Goal: Use online tool/utility: Utilize a website feature to perform a specific function

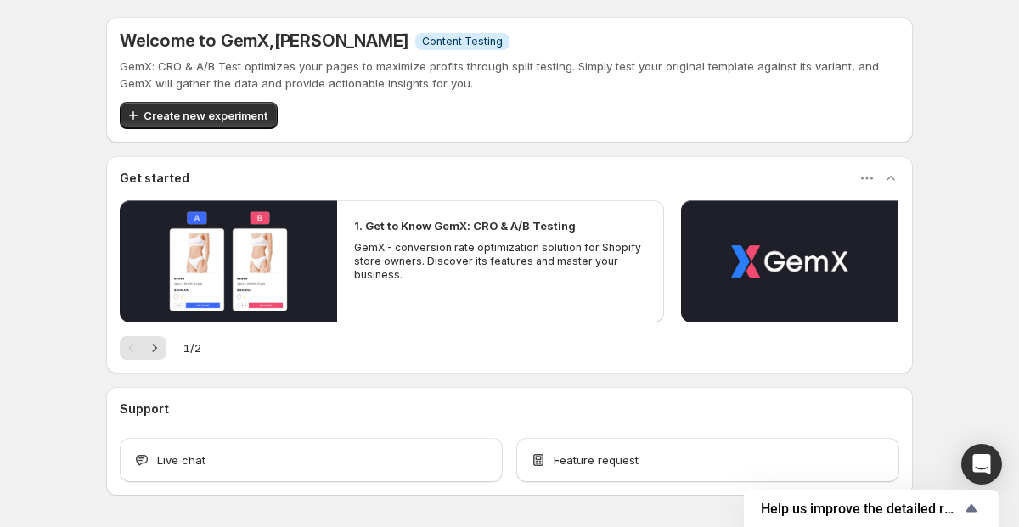
scroll to position [60, 0]
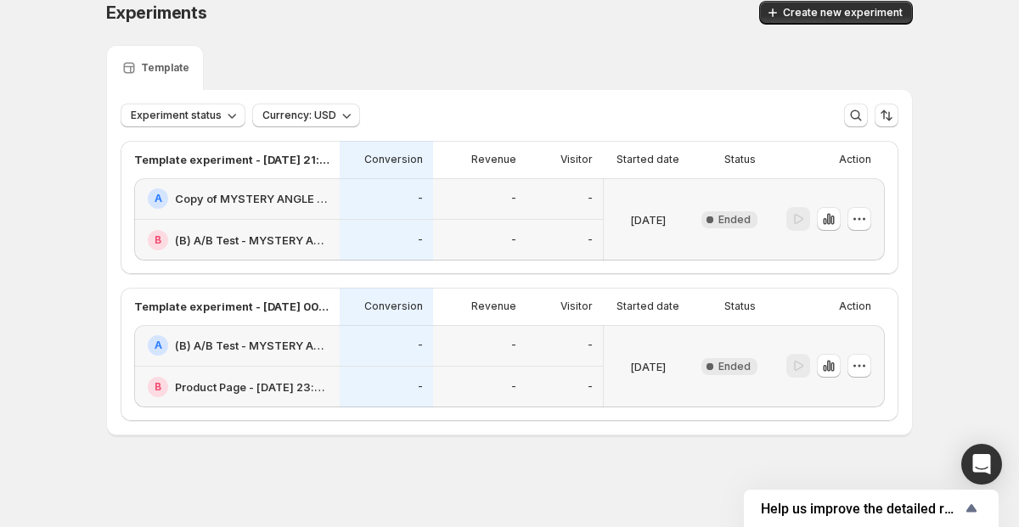
scroll to position [20, 0]
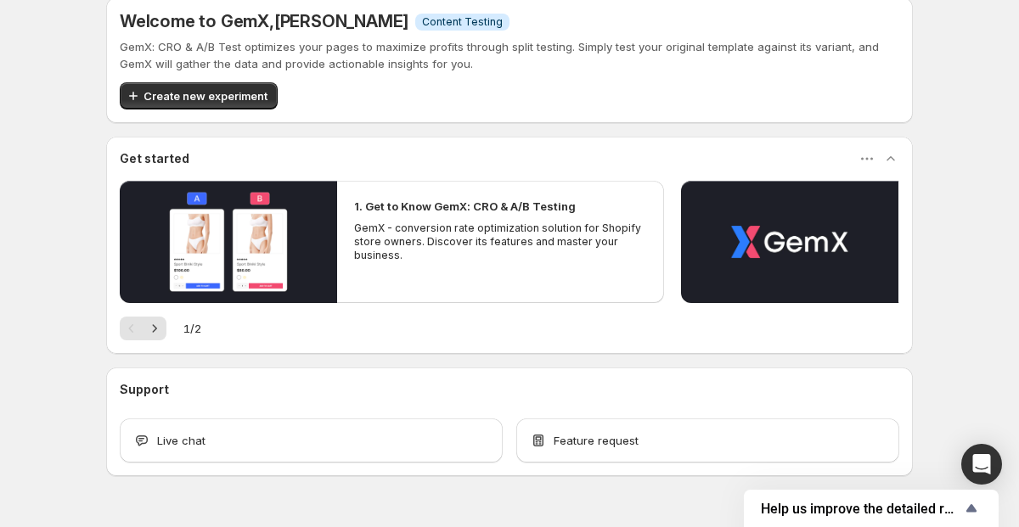
scroll to position [60, 0]
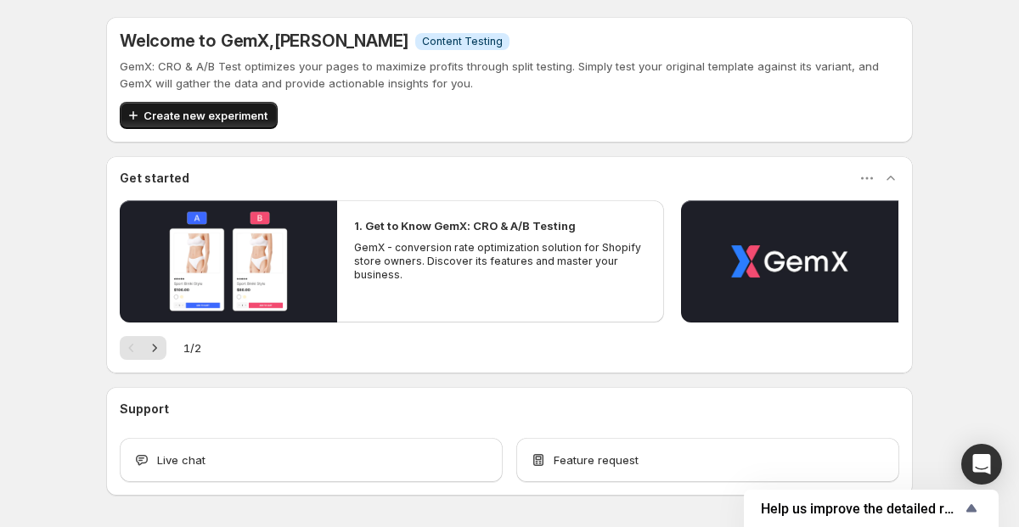
click at [155, 122] on span "Create new experiment" at bounding box center [205, 115] width 124 height 17
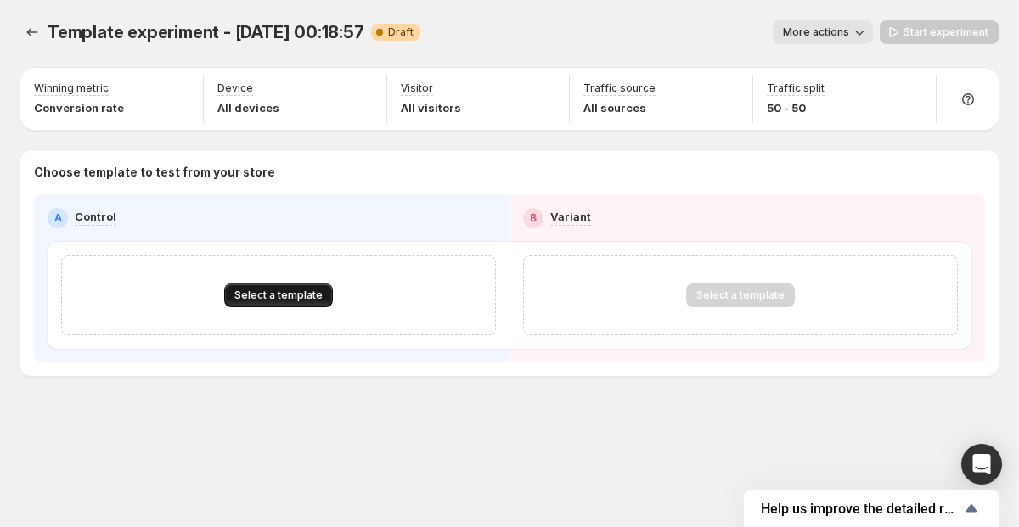
click at [260, 287] on button "Select a template" at bounding box center [278, 296] width 109 height 24
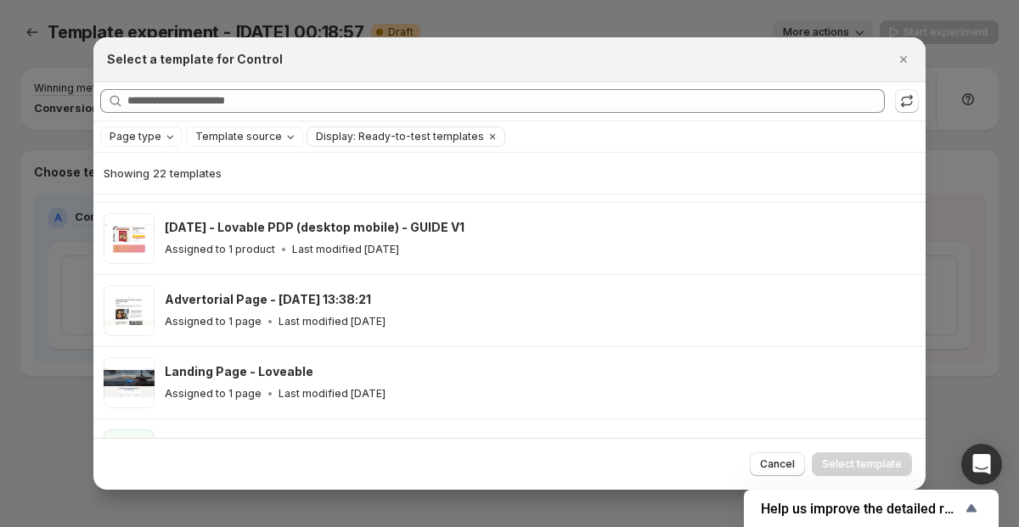
scroll to position [430, 0]
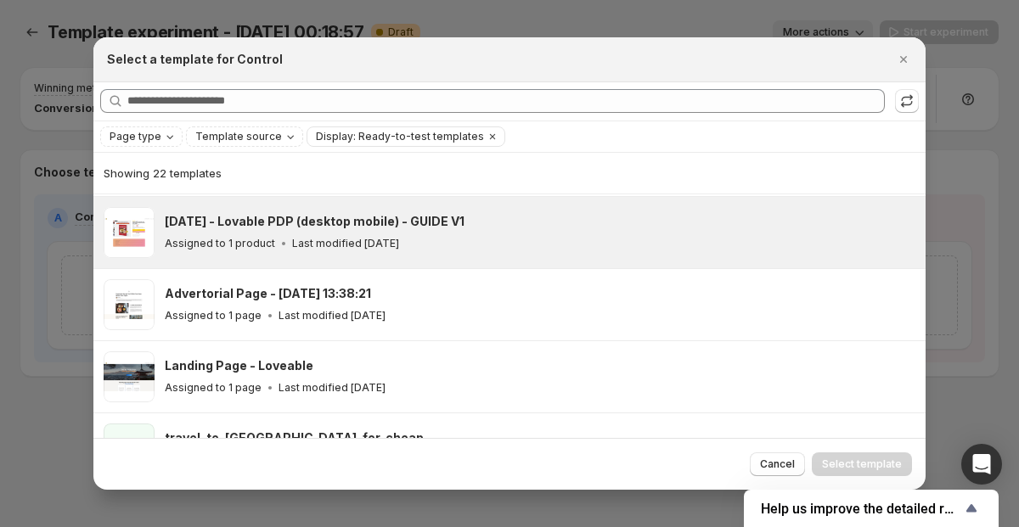
click at [421, 239] on div "Assigned to 1 product Last modified [DATE]" at bounding box center [537, 243] width 745 height 17
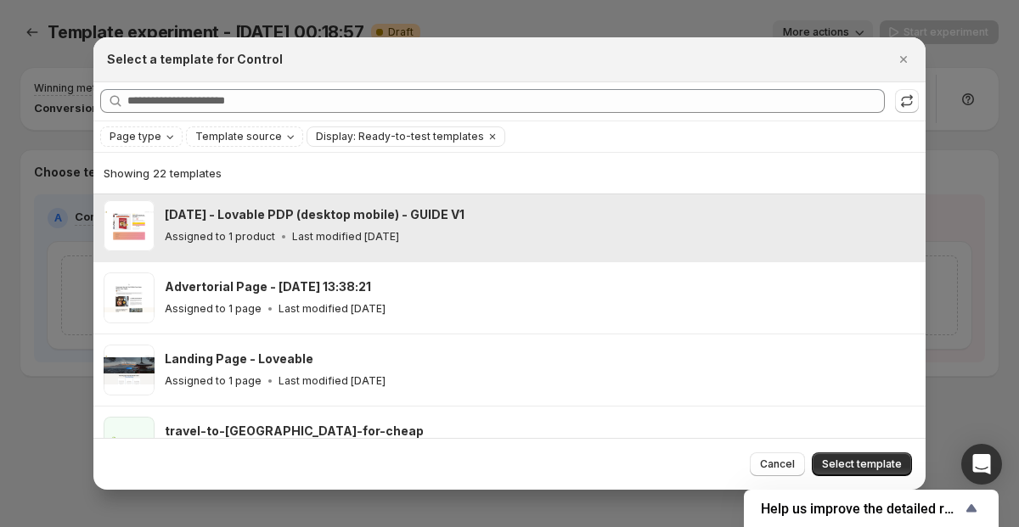
scroll to position [430, 0]
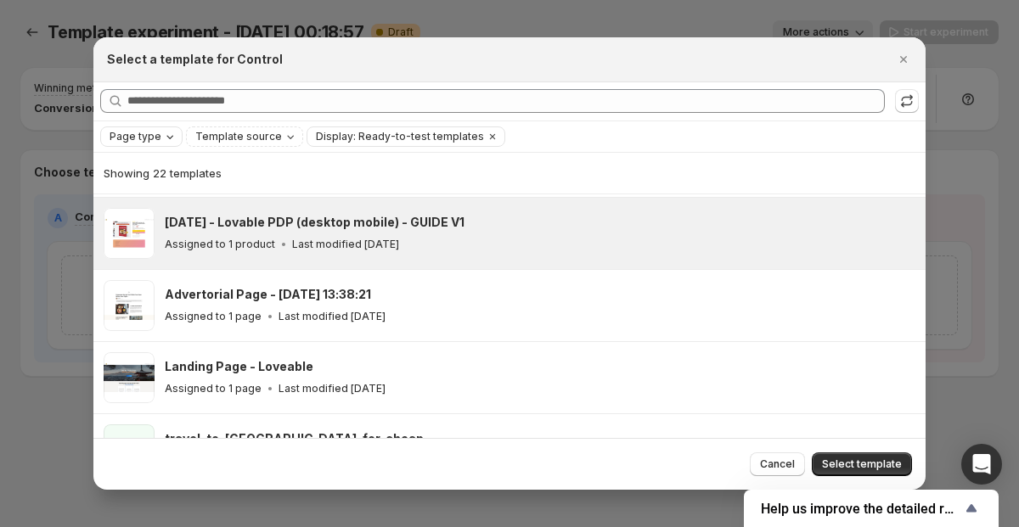
click at [163, 138] on icon "Page type" at bounding box center [170, 137] width 14 height 14
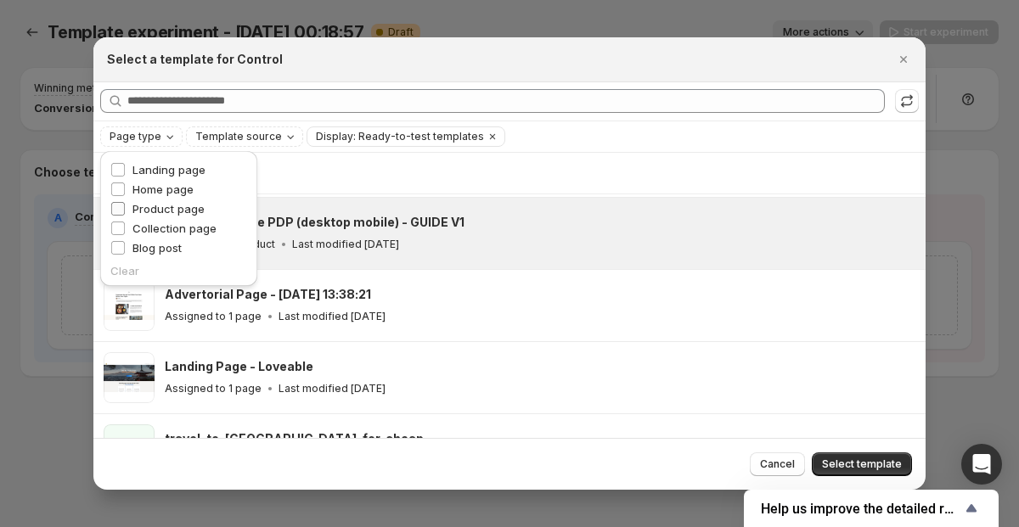
click at [160, 210] on span "Product page" at bounding box center [168, 209] width 72 height 14
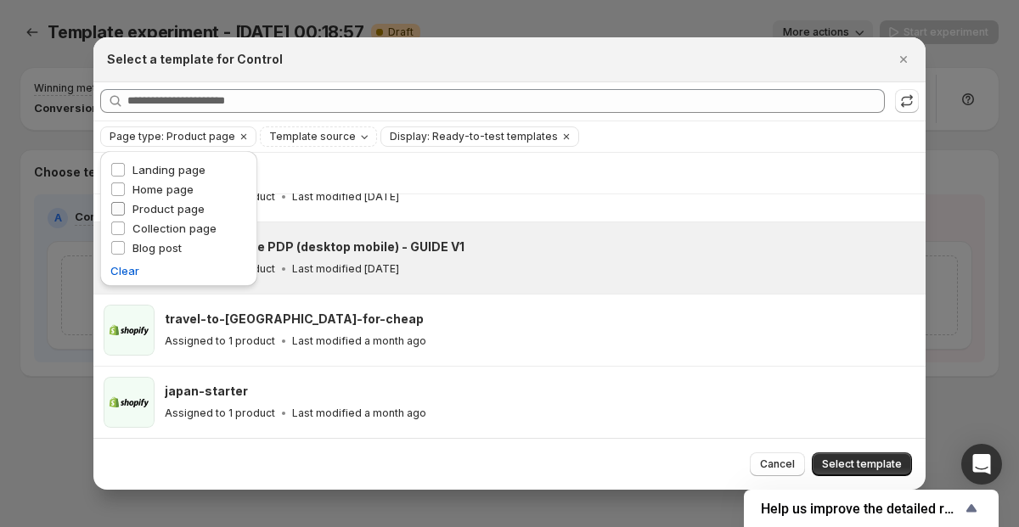
scroll to position [115, 0]
click at [344, 80] on div "Select a template for Control" at bounding box center [509, 59] width 832 height 45
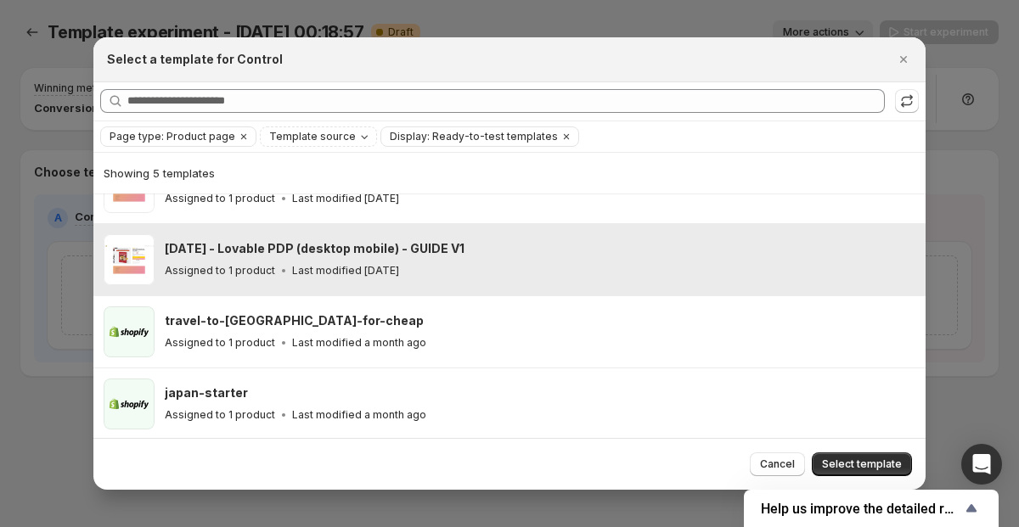
scroll to position [0, 0]
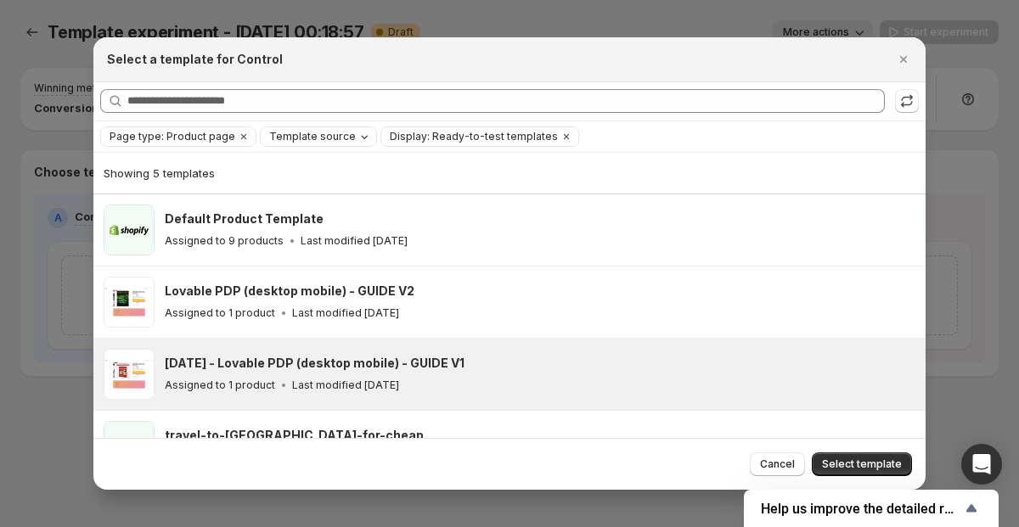
click at [278, 136] on span "Template source" at bounding box center [312, 137] width 87 height 14
click at [564, 137] on icon "Clear" at bounding box center [566, 135] width 5 height 5
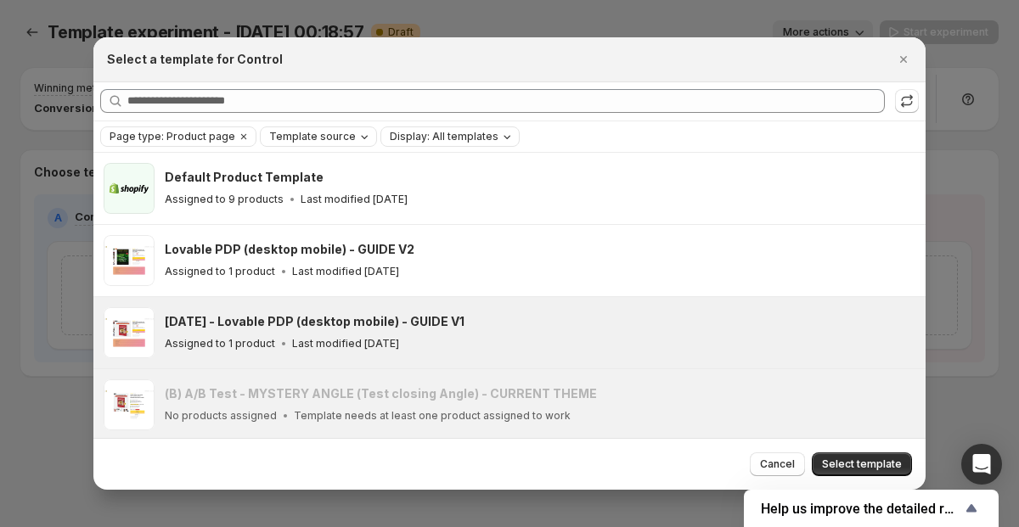
click at [303, 138] on span "Template source" at bounding box center [312, 137] width 87 height 14
click at [289, 163] on span "Shopify" at bounding box center [306, 170] width 40 height 14
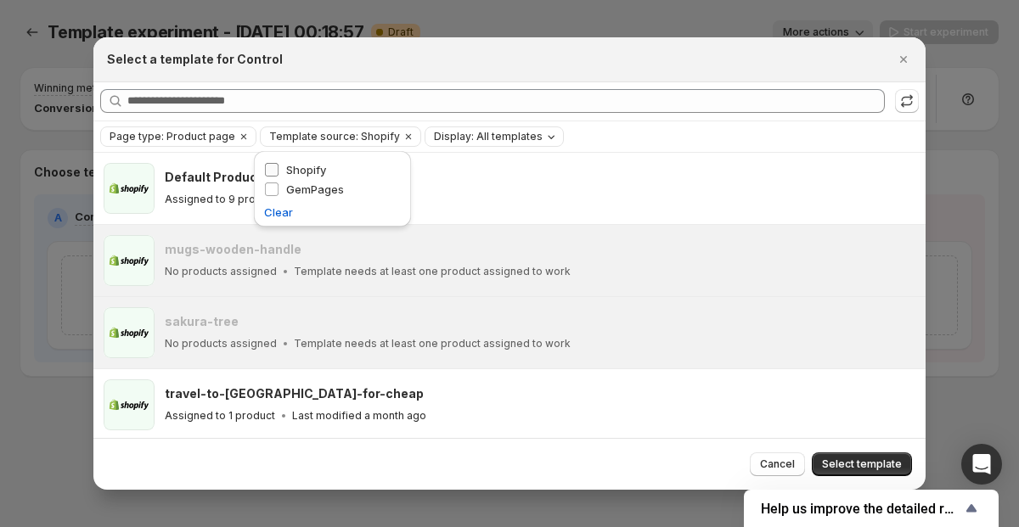
click at [289, 164] on span "Shopify" at bounding box center [306, 170] width 40 height 14
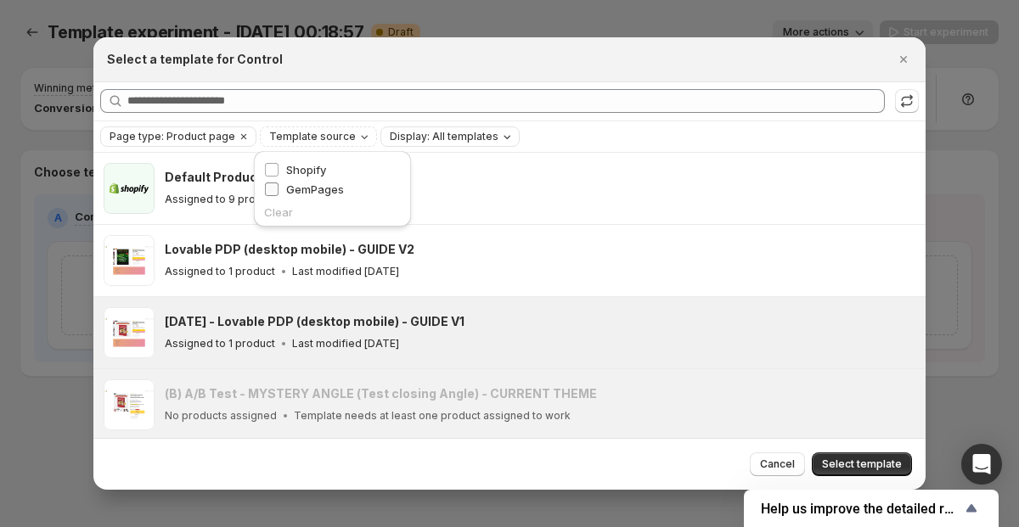
click at [284, 183] on label "GemPages" at bounding box center [304, 189] width 80 height 17
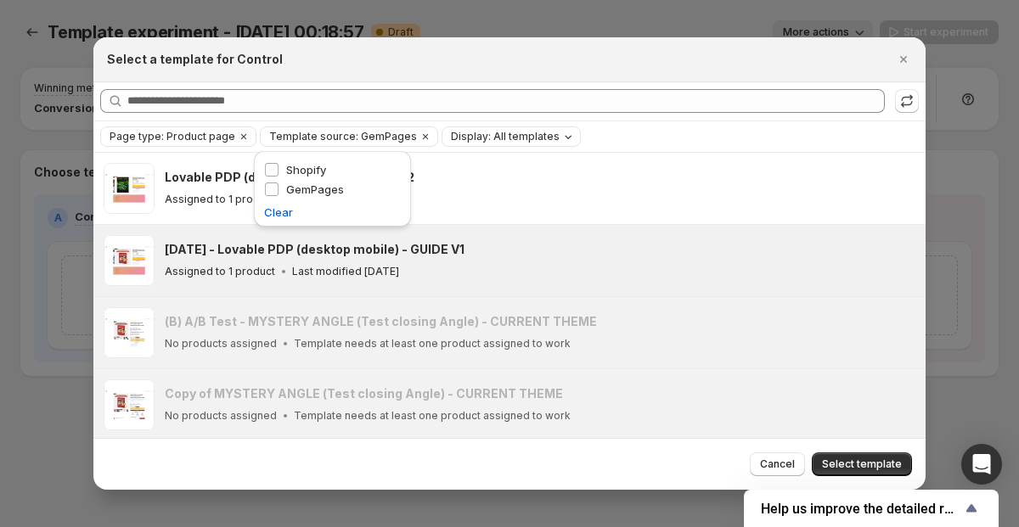
click at [387, 79] on div "Select a template for Control" at bounding box center [509, 59] width 832 height 45
click at [825, 258] on div "[DATE] - Lovable PDP (desktop mobile) - GUIDE V1 Assigned to 1 product Last mod…" at bounding box center [537, 260] width 745 height 39
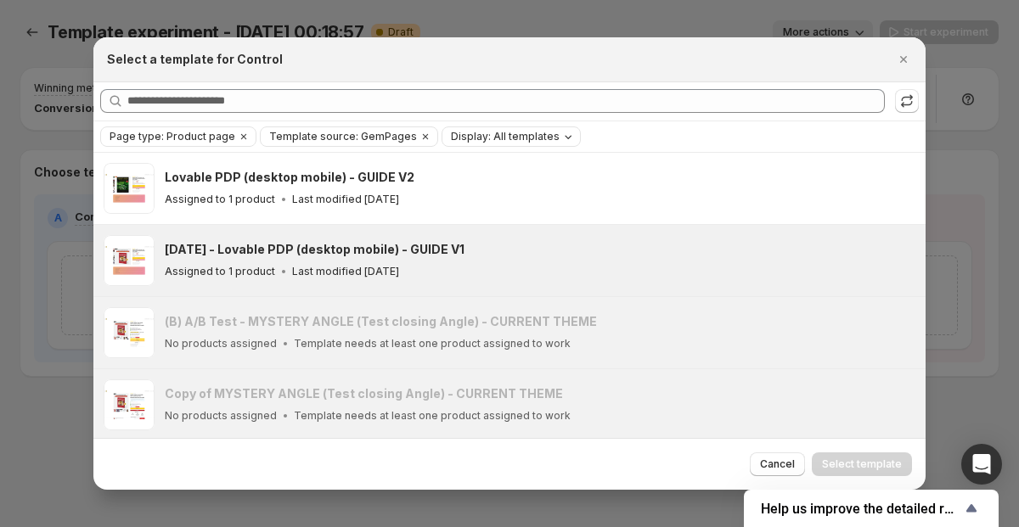
click at [325, 248] on h3 "[DATE] - Lovable PDP (desktop mobile) - GUIDE V1" at bounding box center [315, 249] width 300 height 17
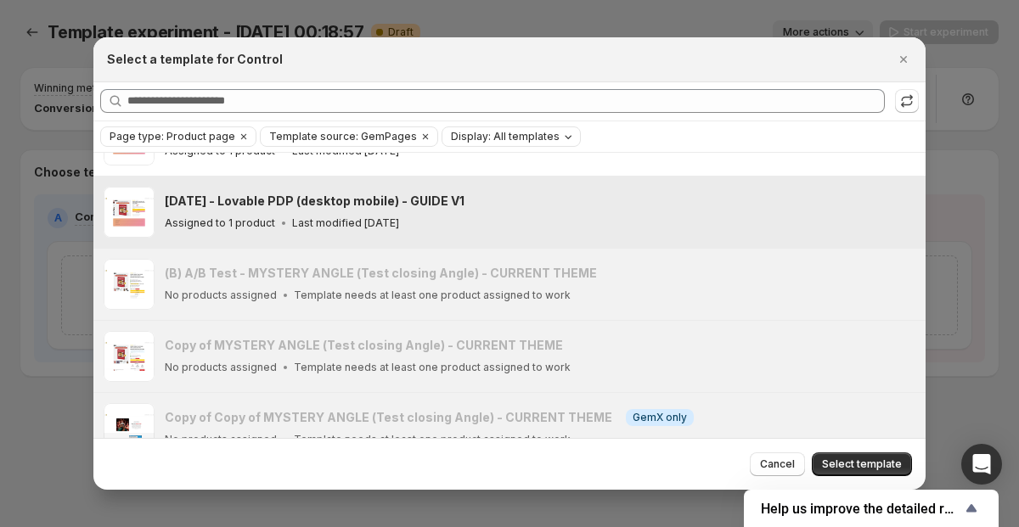
click at [699, 200] on div "[DATE] - Lovable PDP (desktop mobile) - GUIDE V1" at bounding box center [537, 201] width 745 height 17
click at [833, 464] on span "Select template" at bounding box center [862, 465] width 80 height 14
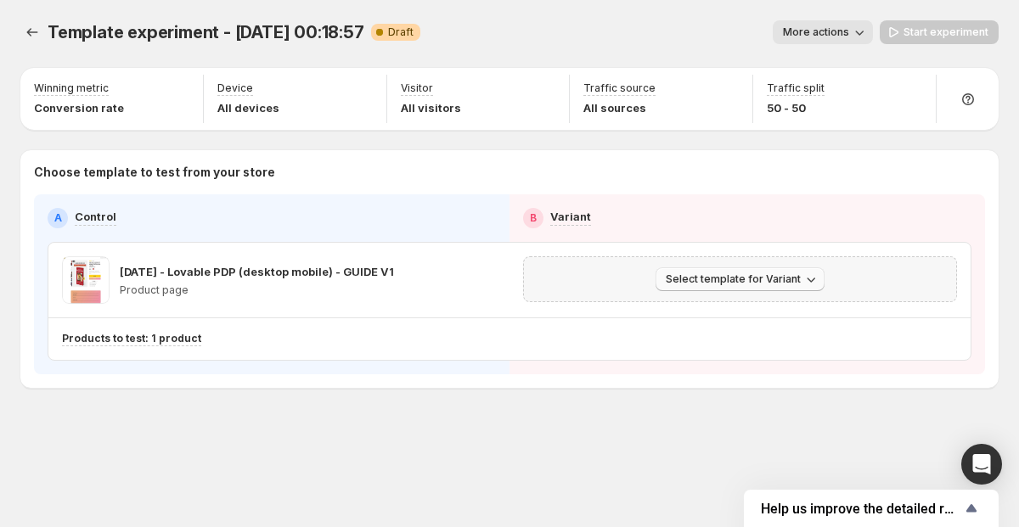
click at [710, 283] on span "Select template for Variant" at bounding box center [733, 280] width 135 height 14
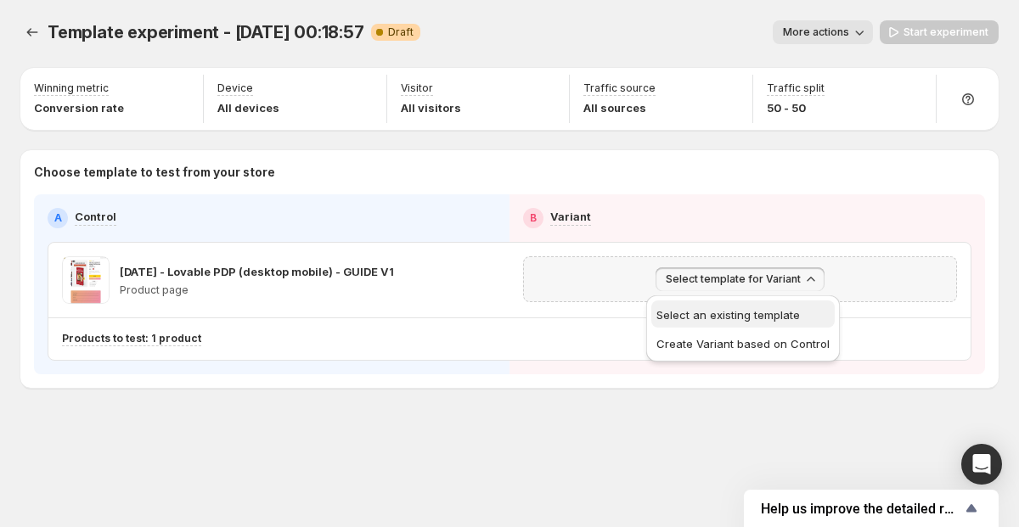
click at [698, 323] on span "Select an existing template" at bounding box center [742, 314] width 173 height 17
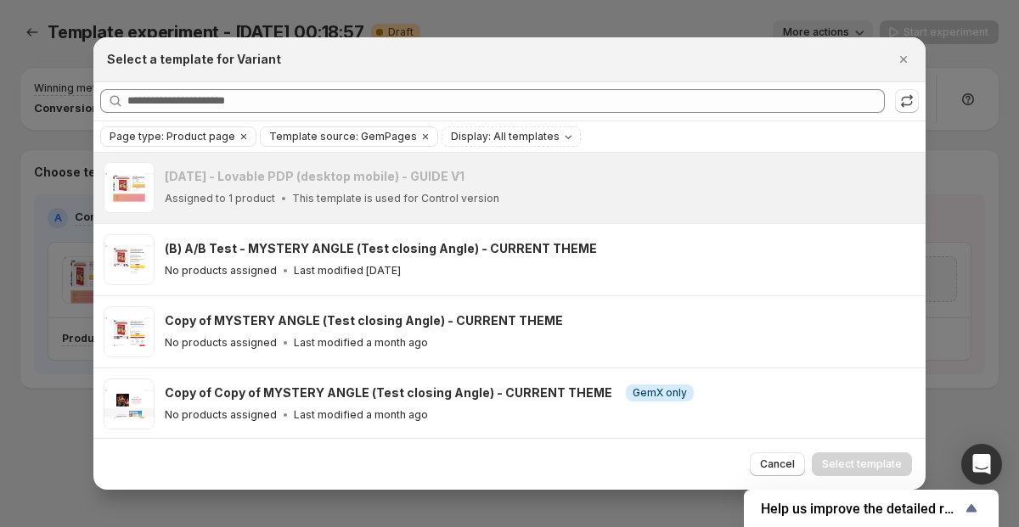
scroll to position [0, 0]
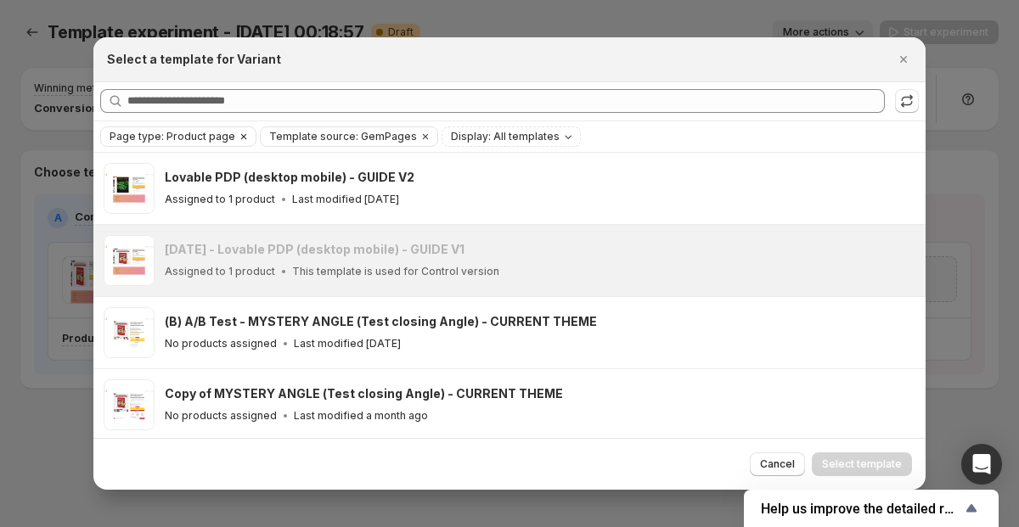
click at [243, 134] on icon "Clear" at bounding box center [244, 137] width 14 height 14
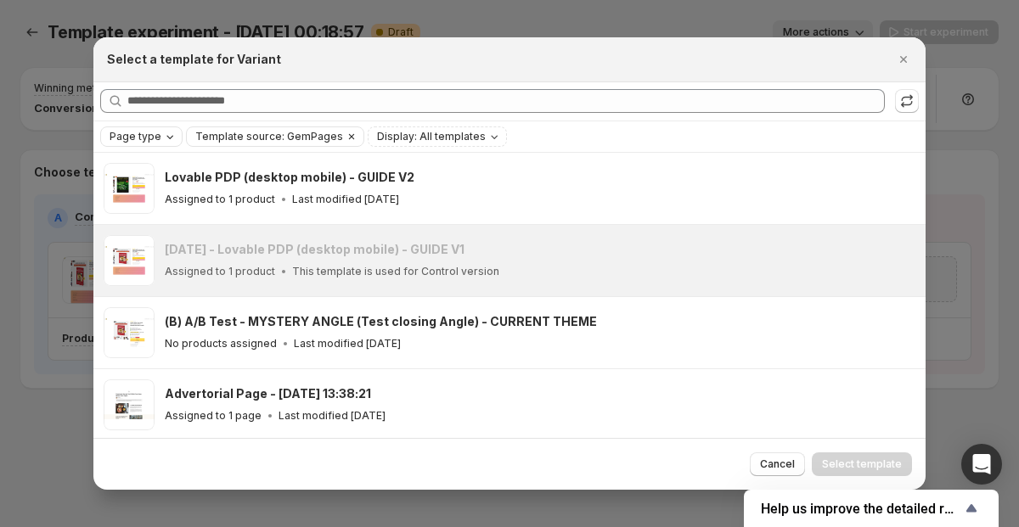
click at [349, 138] on icon "Clear" at bounding box center [351, 135] width 5 height 5
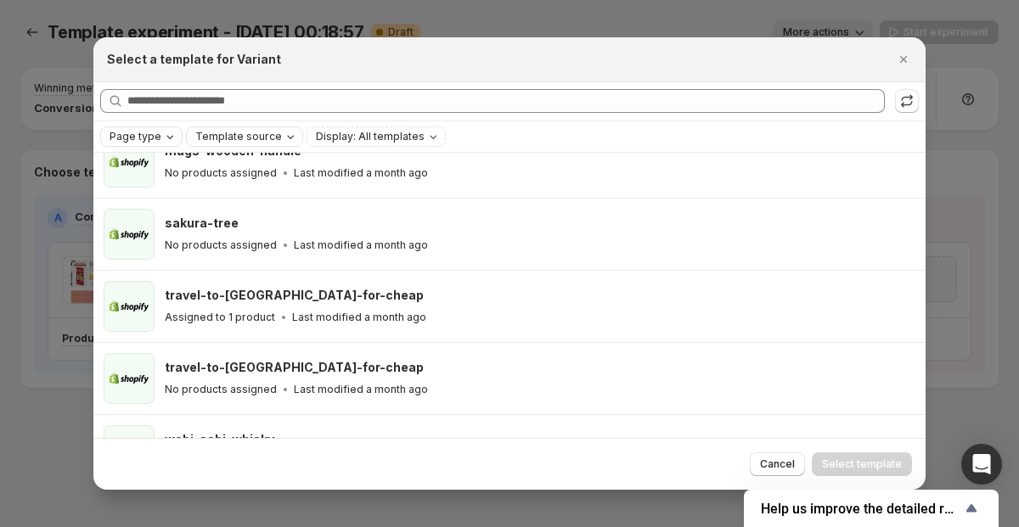
scroll to position [1110, 0]
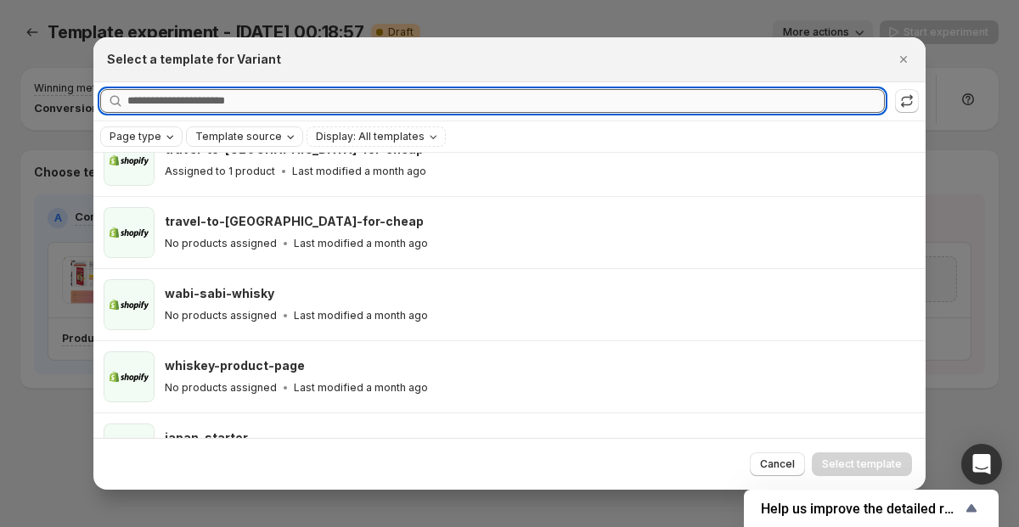
click at [309, 103] on input "Searching all templates" at bounding box center [505, 101] width 757 height 24
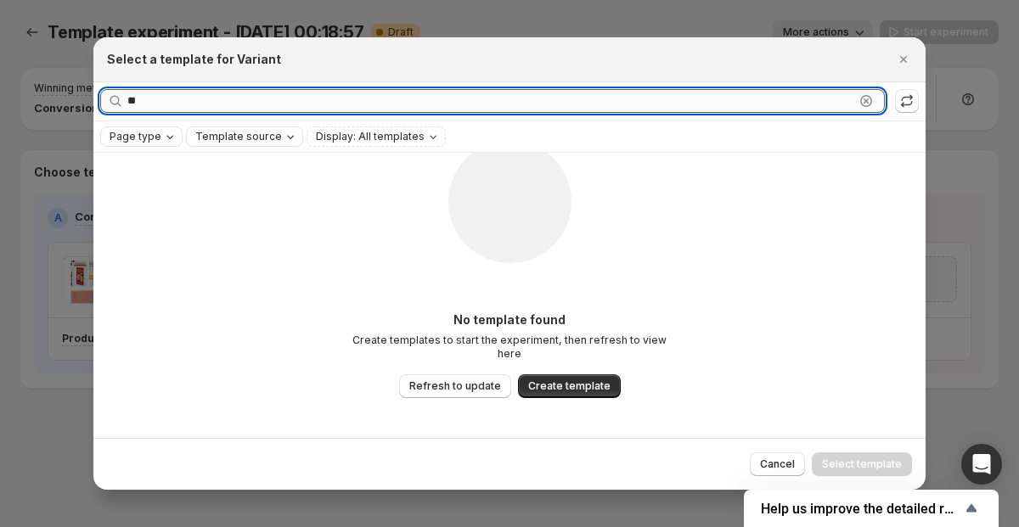
scroll to position [0, 0]
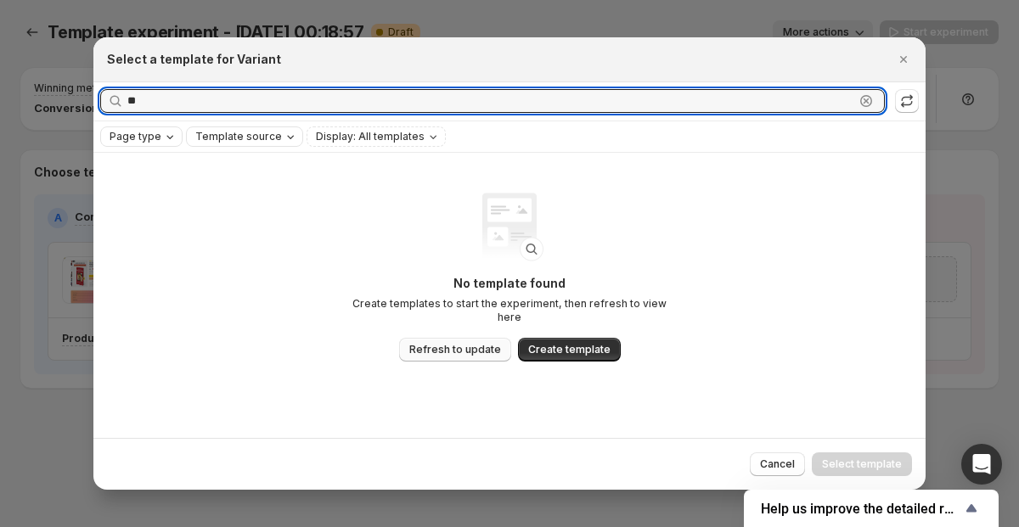
type input "**"
click at [425, 343] on span "Refresh to update" at bounding box center [455, 350] width 92 height 14
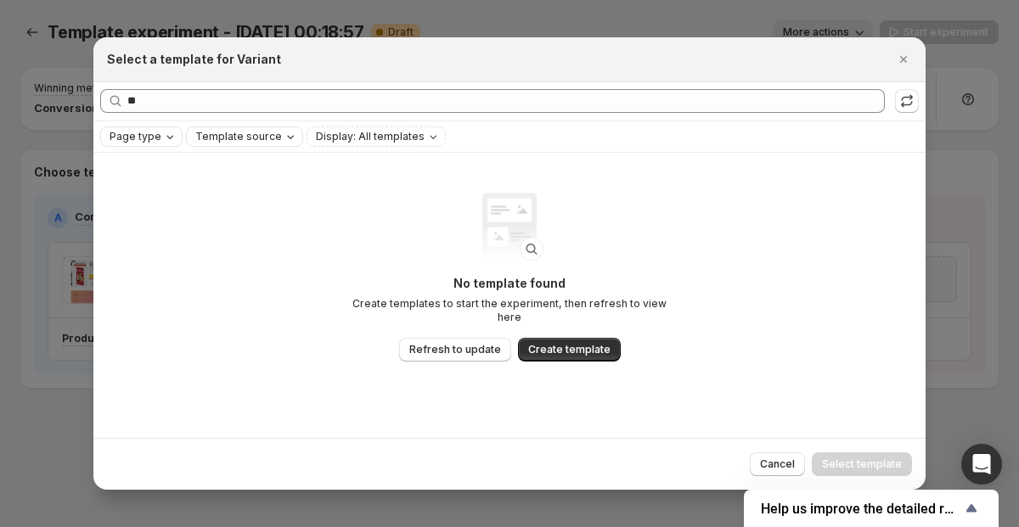
click at [160, 149] on div "Page type Template source Display: All templates" at bounding box center [509, 136] width 832 height 31
click at [159, 146] on div "Page type" at bounding box center [141, 136] width 82 height 20
click at [152, 138] on span "Page type" at bounding box center [136, 137] width 52 height 14
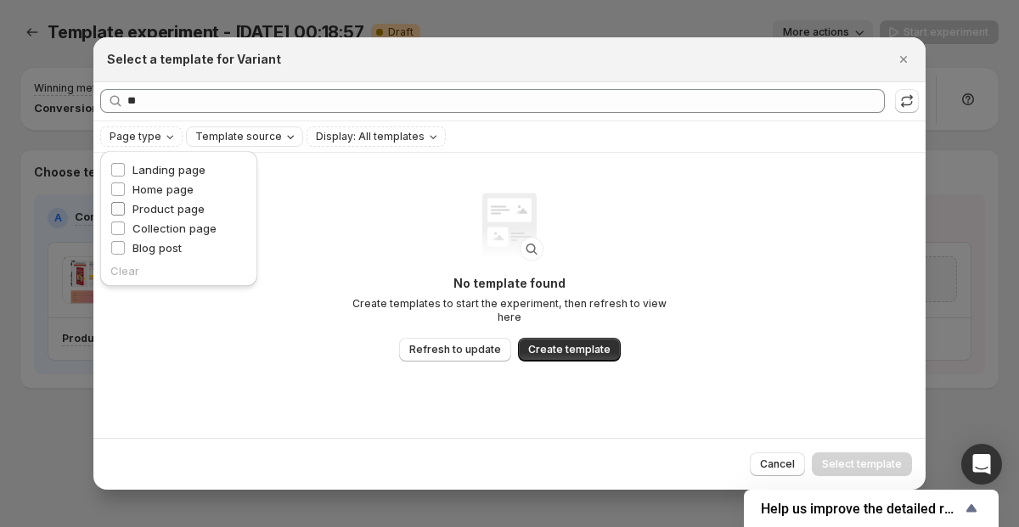
click at [132, 205] on label "Product page" at bounding box center [157, 208] width 94 height 17
click at [396, 286] on p "No template found" at bounding box center [510, 283] width 340 height 17
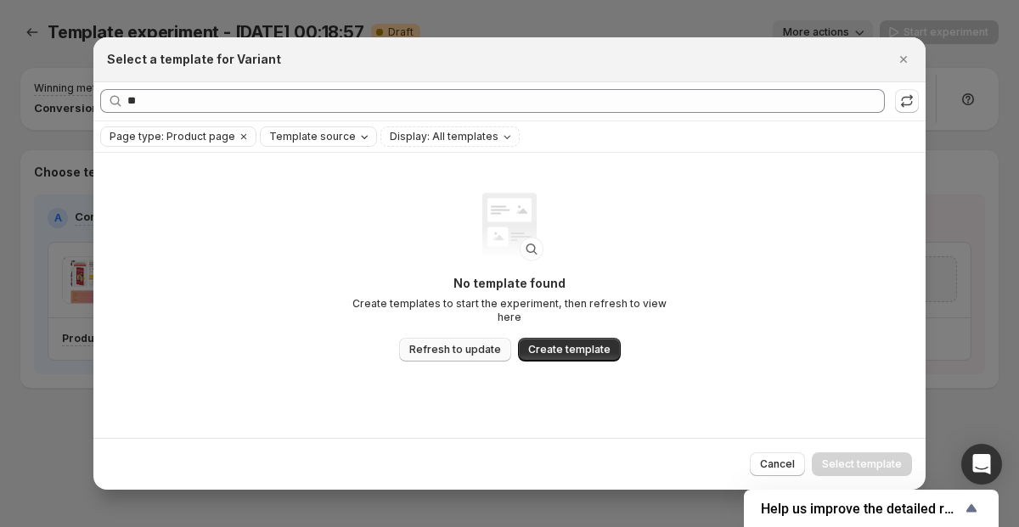
click at [480, 348] on span "Refresh to update" at bounding box center [455, 350] width 92 height 14
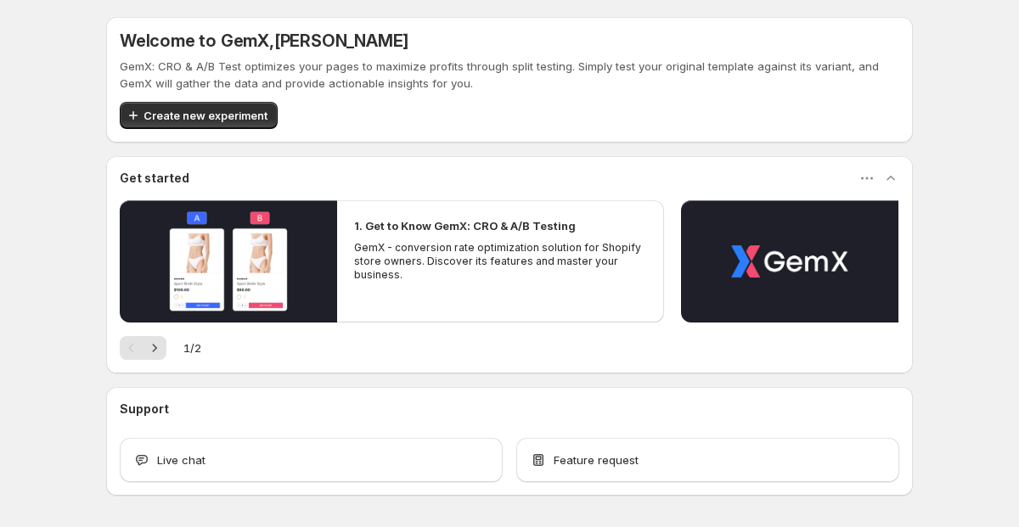
scroll to position [60, 0]
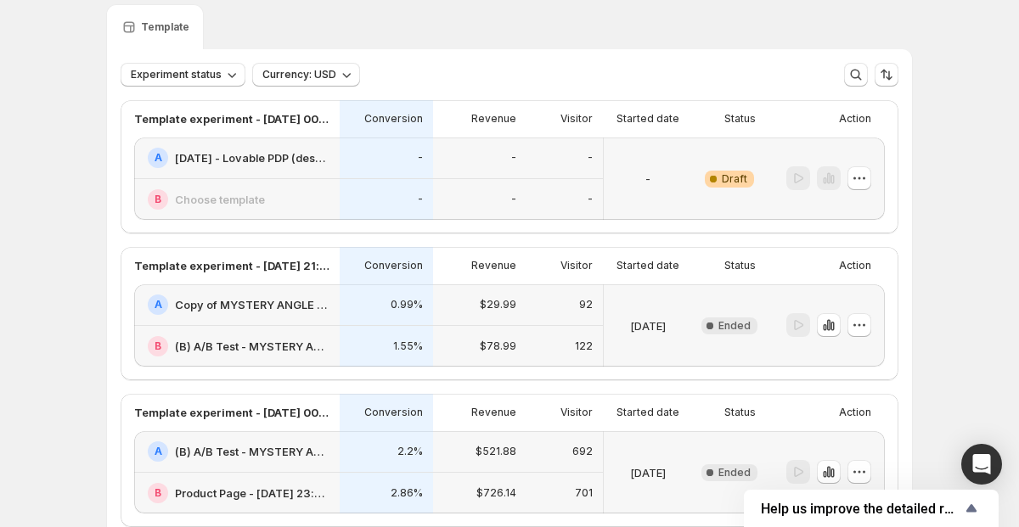
click at [447, 205] on div "-" at bounding box center [479, 199] width 73 height 21
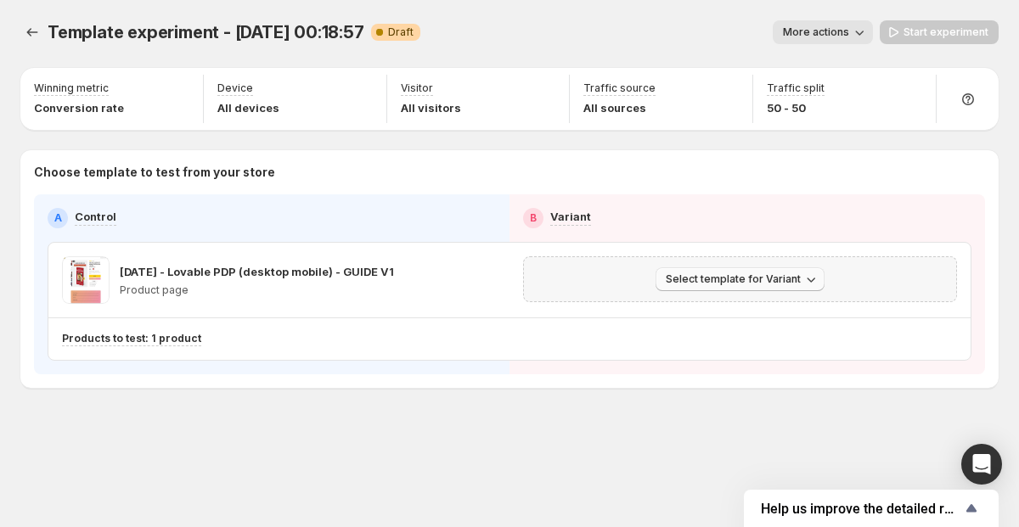
click at [660, 278] on button "Select template for Variant" at bounding box center [739, 279] width 169 height 24
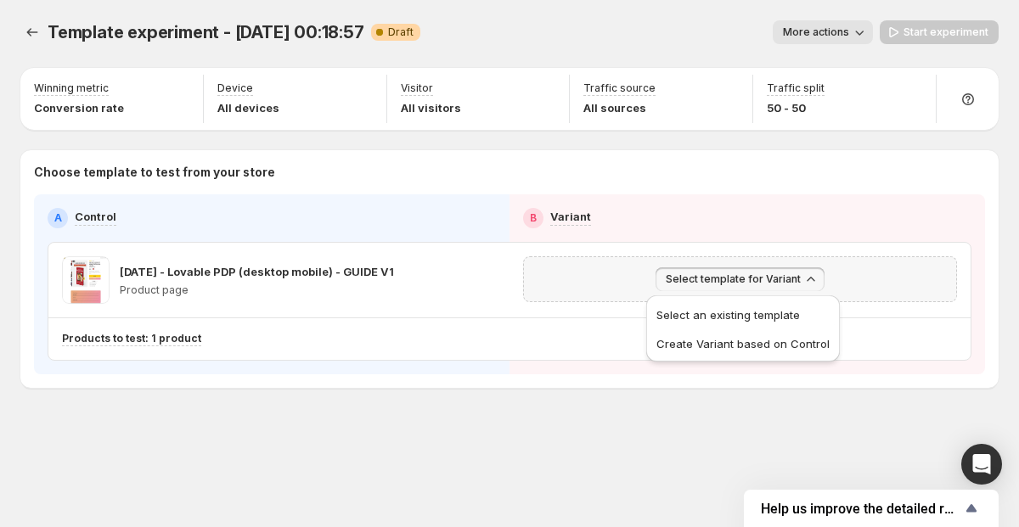
click at [668, 299] on div "Select an existing template Create Variant based on Control" at bounding box center [743, 328] width 194 height 66
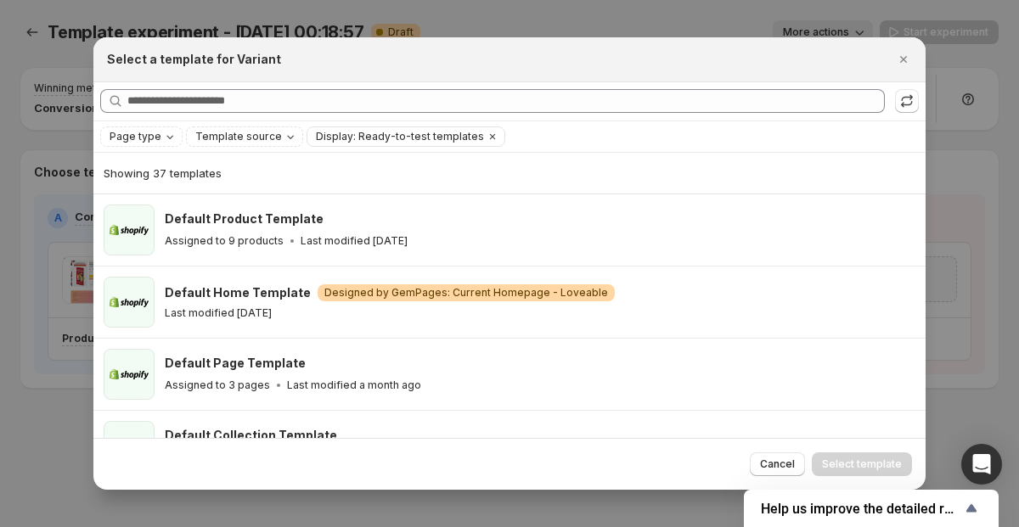
click at [164, 148] on div "Page type Template source Display: Ready-to-test templates Clear all" at bounding box center [509, 136] width 832 height 31
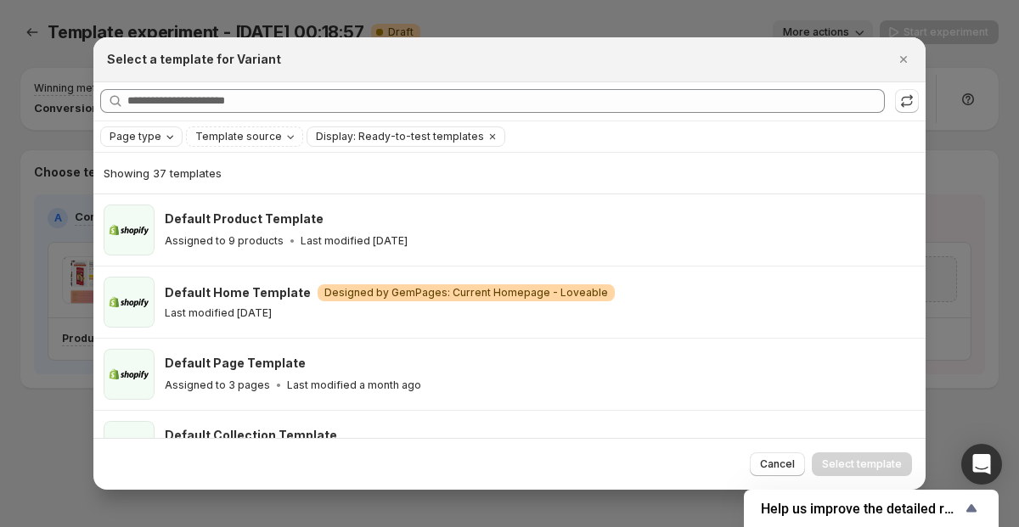
click at [155, 138] on span "Page type" at bounding box center [136, 137] width 52 height 14
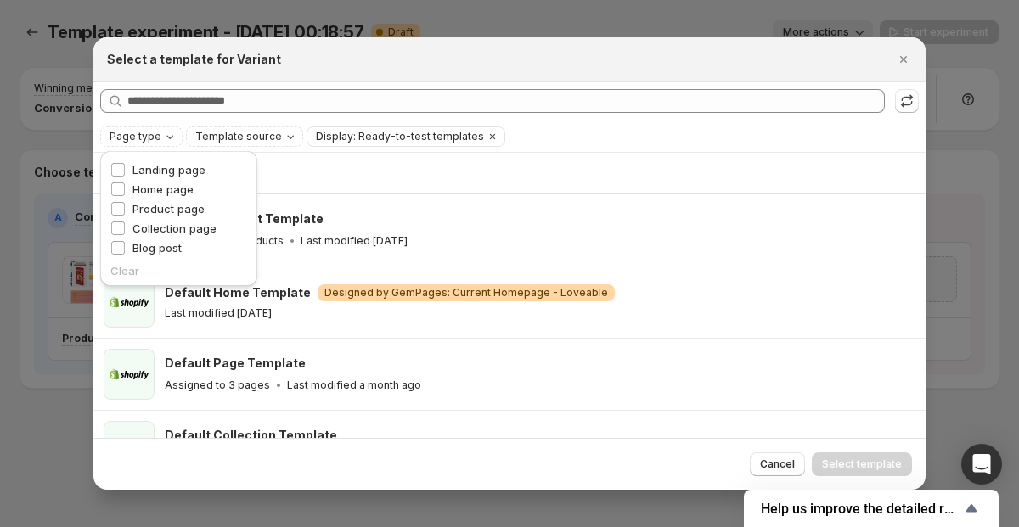
click at [135, 200] on div "Home page" at bounding box center [178, 191] width 137 height 20
click at [130, 203] on label "Product page" at bounding box center [157, 208] width 94 height 17
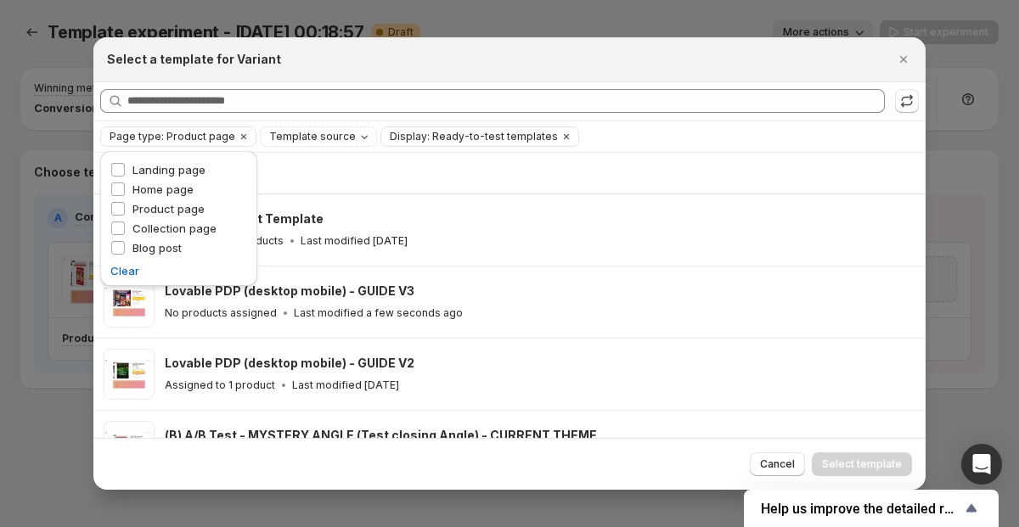
click at [464, 82] on div "Searching all templates" at bounding box center [509, 101] width 832 height 38
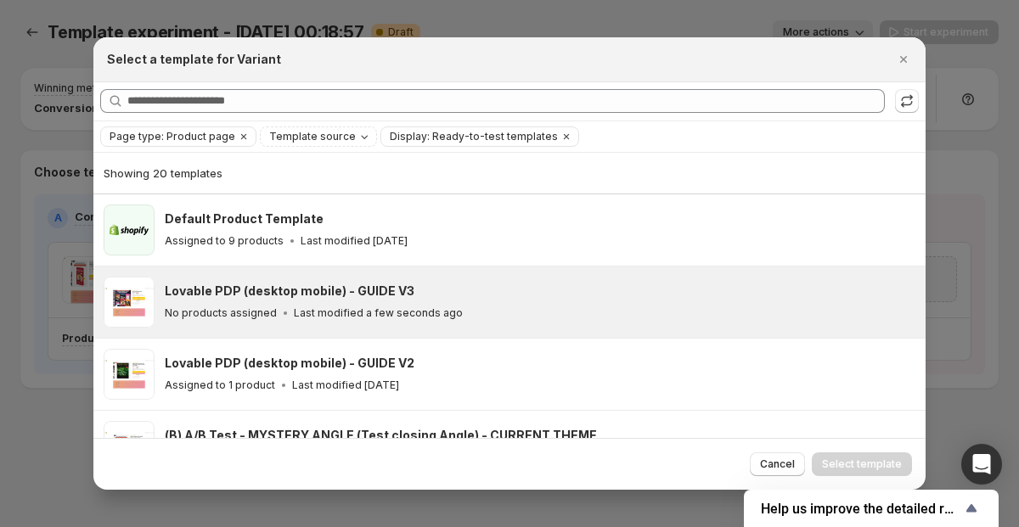
click at [424, 312] on p "Last modified a few seconds ago" at bounding box center [378, 313] width 169 height 14
click at [841, 463] on span "Select template" at bounding box center [862, 465] width 80 height 14
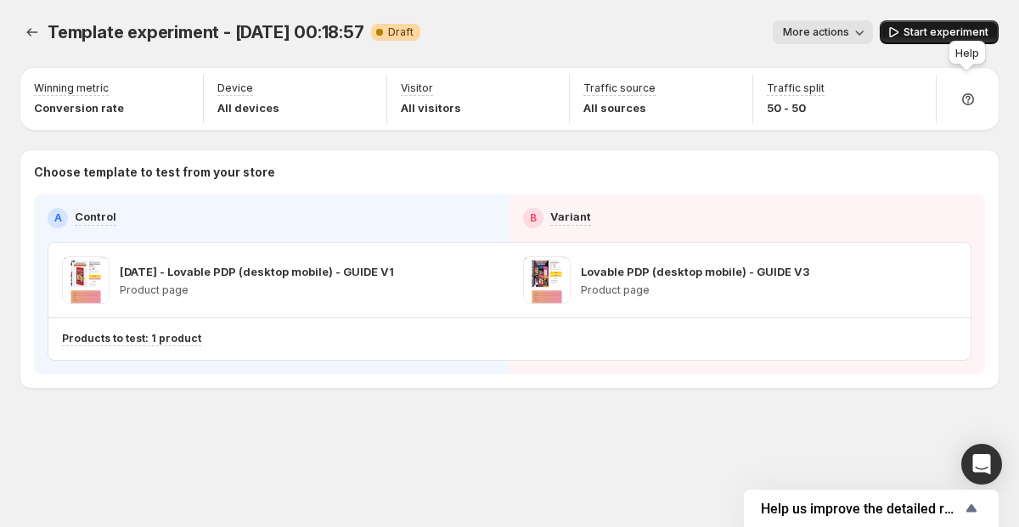
click at [943, 29] on span "Start experiment" at bounding box center [945, 32] width 85 height 14
